Goal: Task Accomplishment & Management: Manage account settings

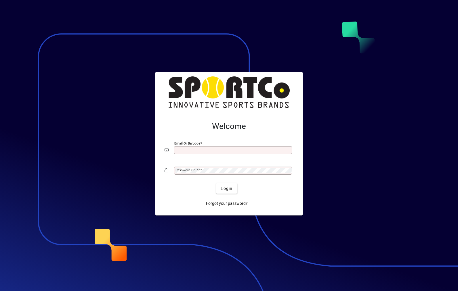
type input "**********"
click at [227, 188] on button "Login" at bounding box center [226, 188] width 21 height 10
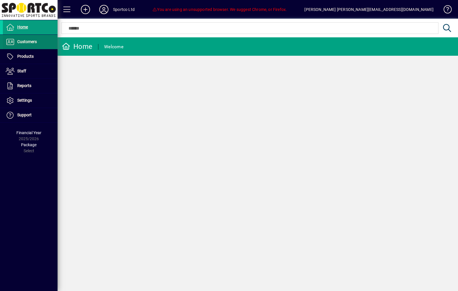
click at [42, 43] on span at bounding box center [30, 42] width 55 height 14
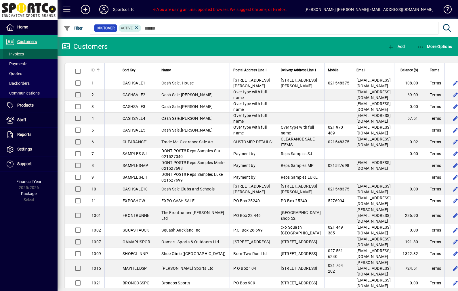
click at [35, 56] on span at bounding box center [30, 54] width 55 height 14
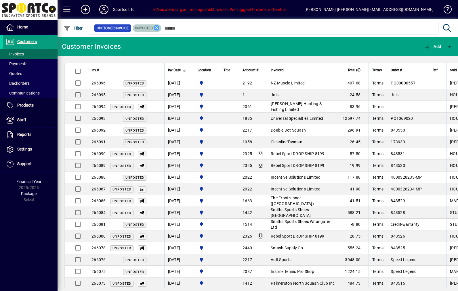
click at [159, 25] on icon at bounding box center [156, 27] width 5 height 5
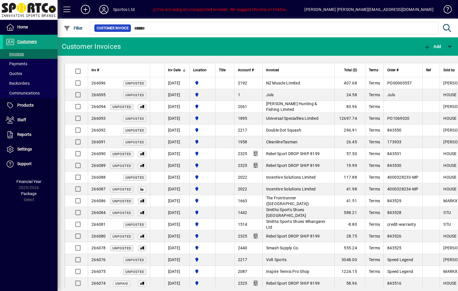
click at [70, 14] on span at bounding box center [67, 10] width 14 height 14
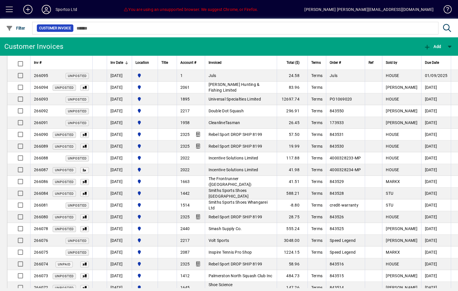
scroll to position [19, 0]
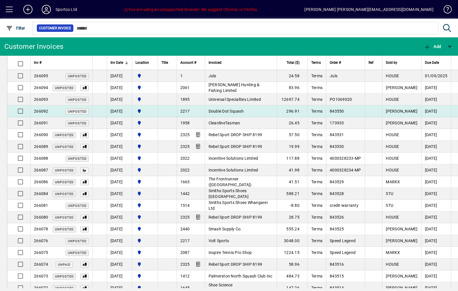
click at [259, 112] on td "Double Dot Squash" at bounding box center [241, 111] width 72 height 12
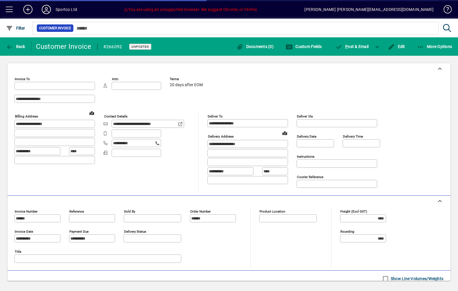
type input "**********"
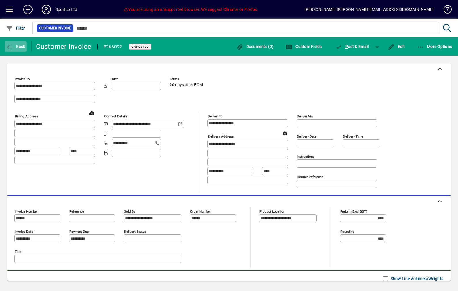
click at [14, 46] on span "Back" at bounding box center [15, 46] width 19 height 5
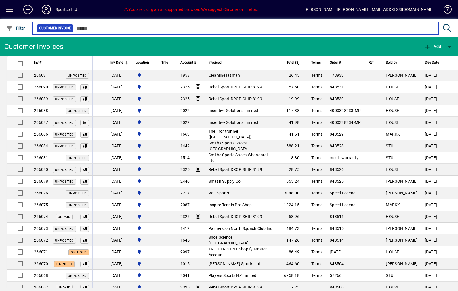
scroll to position [71, 0]
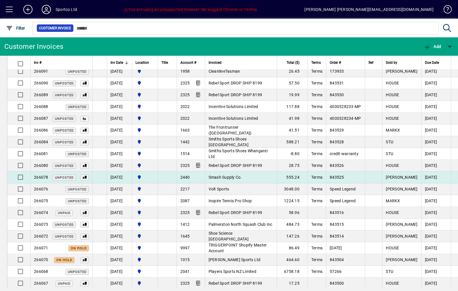
click at [266, 181] on td "Smash Supply Co." at bounding box center [241, 178] width 72 height 12
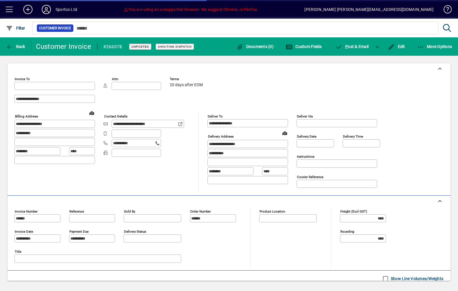
type input "**********"
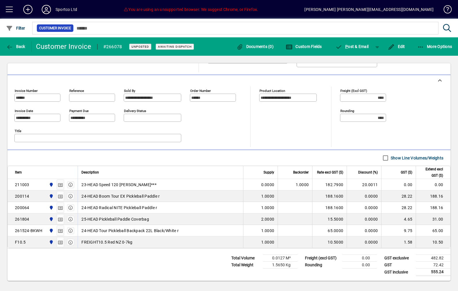
scroll to position [121, 0]
click at [25, 46] on span "Back" at bounding box center [15, 46] width 19 height 5
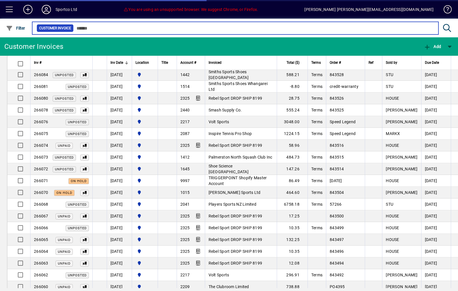
scroll to position [142, 0]
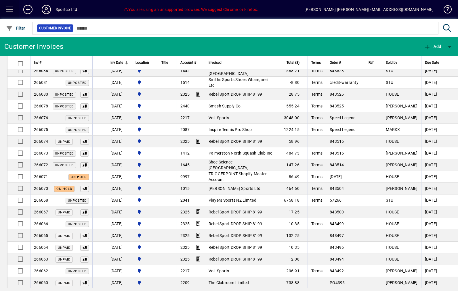
click at [8, 12] on span at bounding box center [10, 10] width 14 height 14
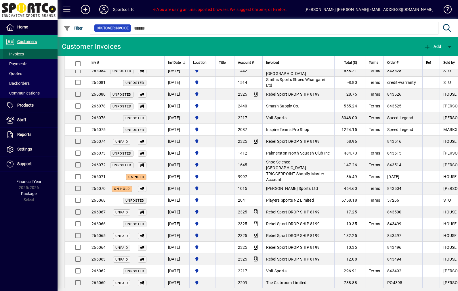
click at [15, 55] on span "Invoices" at bounding box center [15, 54] width 18 height 5
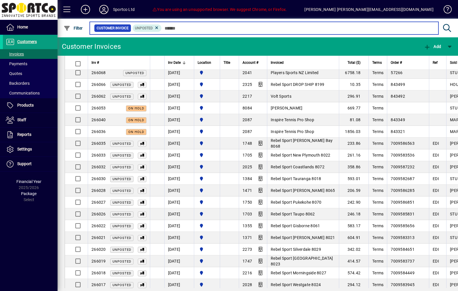
scroll to position [256, 0]
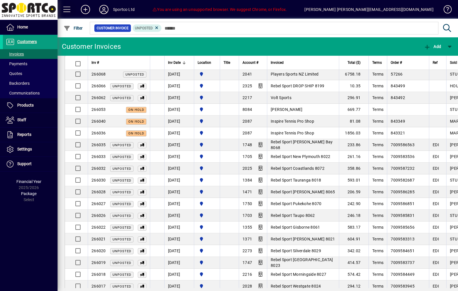
click at [68, 9] on span at bounding box center [67, 10] width 14 height 14
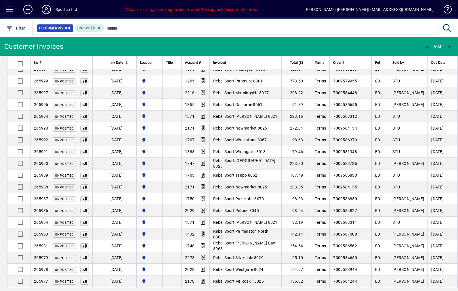
click at [109, 22] on div at bounding box center [260, 22] width 458 height 6
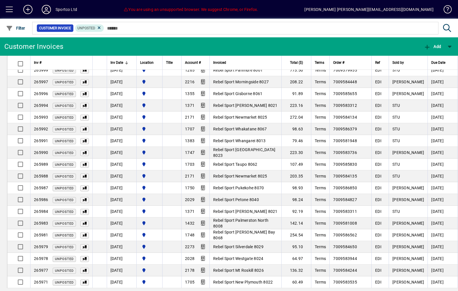
scroll to position [579, 0]
click at [102, 27] on icon at bounding box center [99, 27] width 5 height 5
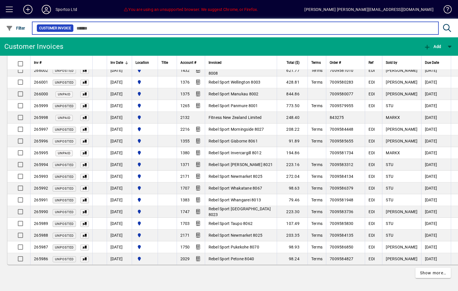
scroll to position [1001, 0]
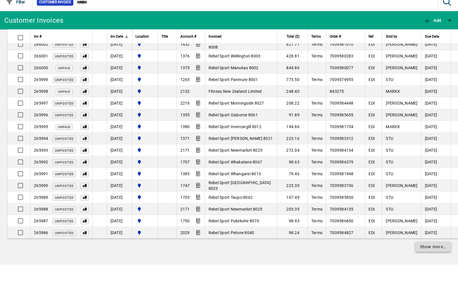
click at [435, 270] on span "Show more…" at bounding box center [433, 273] width 26 height 6
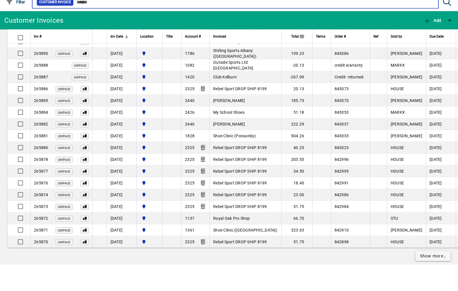
scroll to position [2166, 0]
